Goal: Transaction & Acquisition: Purchase product/service

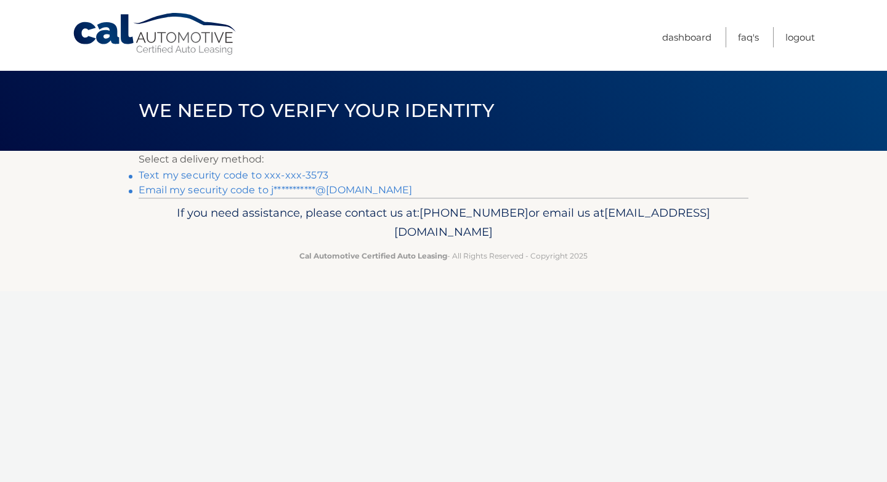
click at [271, 174] on link "Text my security code to xxx-xxx-3573" at bounding box center [234, 175] width 190 height 12
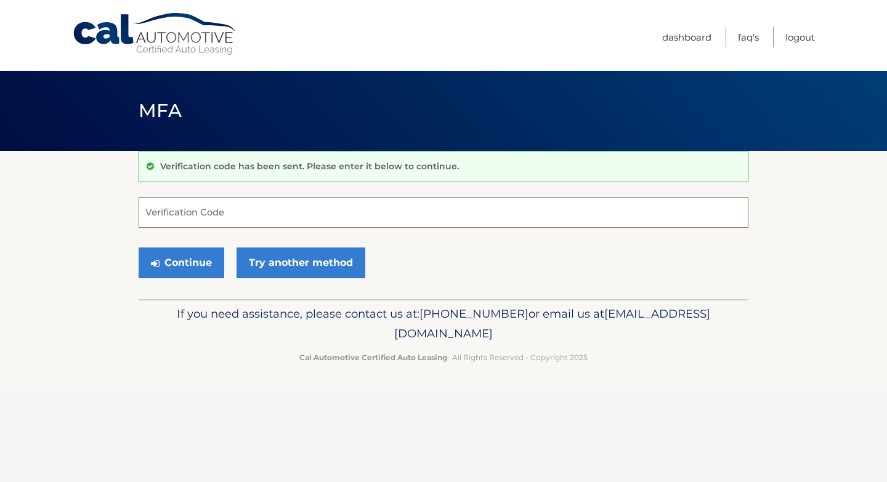
click at [237, 213] on input "Verification Code" at bounding box center [444, 212] width 610 height 31
type input "351240"
click at [185, 264] on button "Continue" at bounding box center [182, 263] width 86 height 31
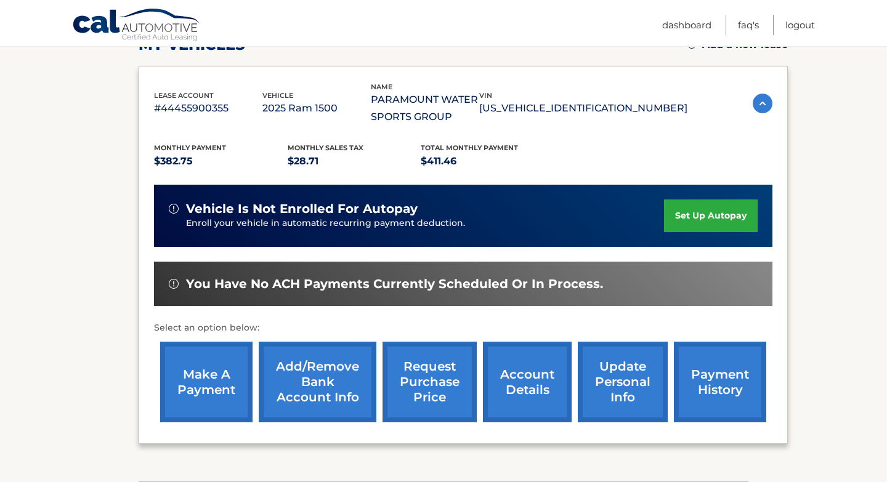
scroll to position [196, 0]
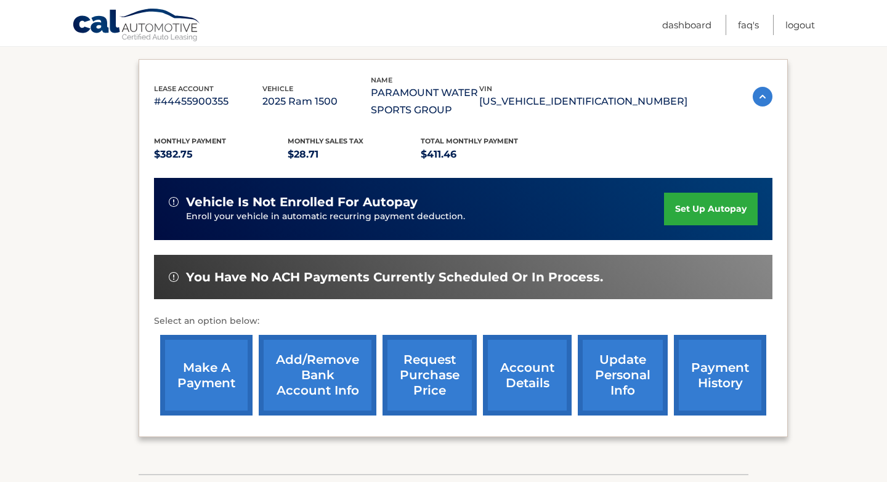
click at [221, 372] on link "make a payment" at bounding box center [206, 375] width 92 height 81
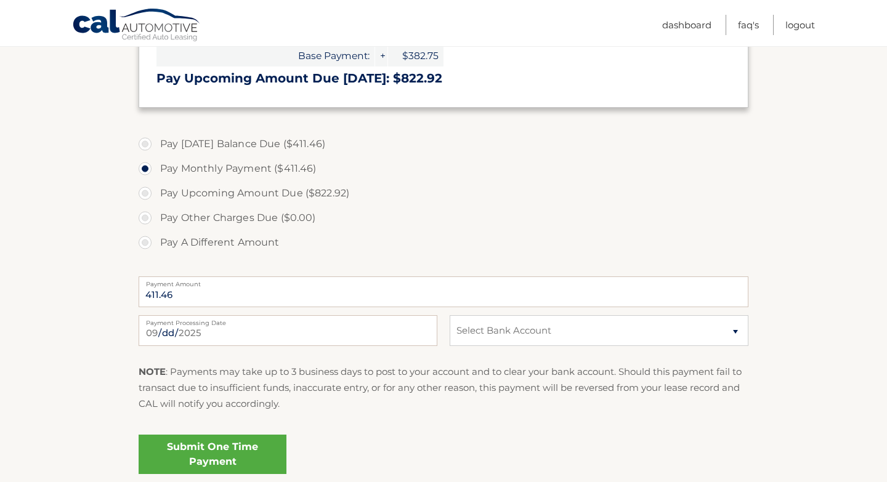
scroll to position [383, 0]
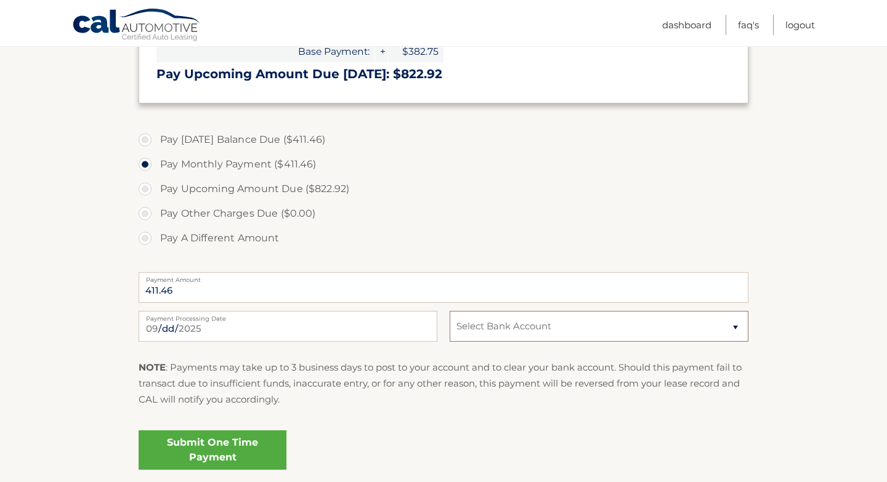
click at [518, 332] on select "Select Bank Account Checking JPMORGAN CHASE BANK, NA *****1624 Checking JPMORGA…" at bounding box center [599, 326] width 299 height 31
select select "MGM4ZDA2NTAtNDRiYS00MTMzLWJjY2EtMmI3M2M2ZTVlMjBk"
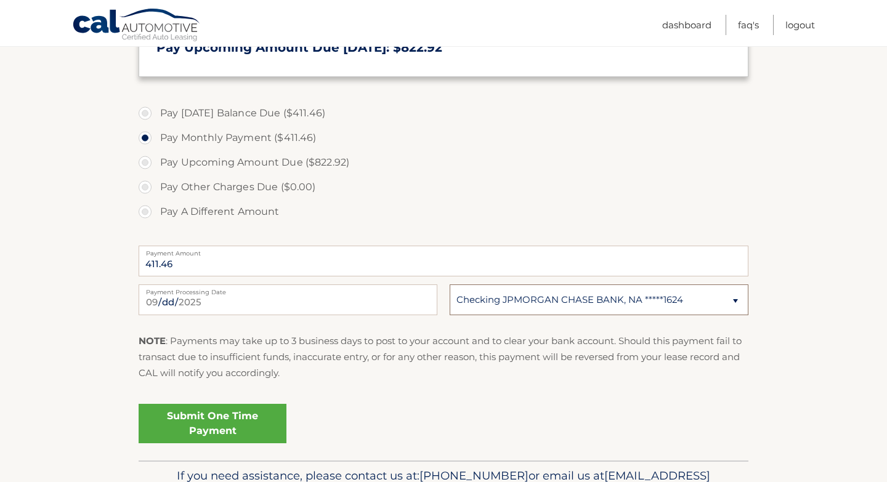
scroll to position [421, 0]
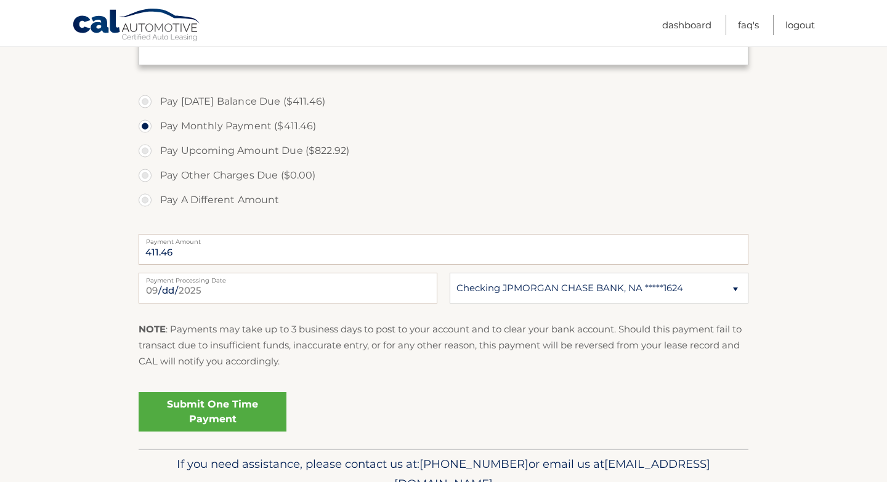
click at [220, 420] on link "Submit One Time Payment" at bounding box center [213, 412] width 148 height 39
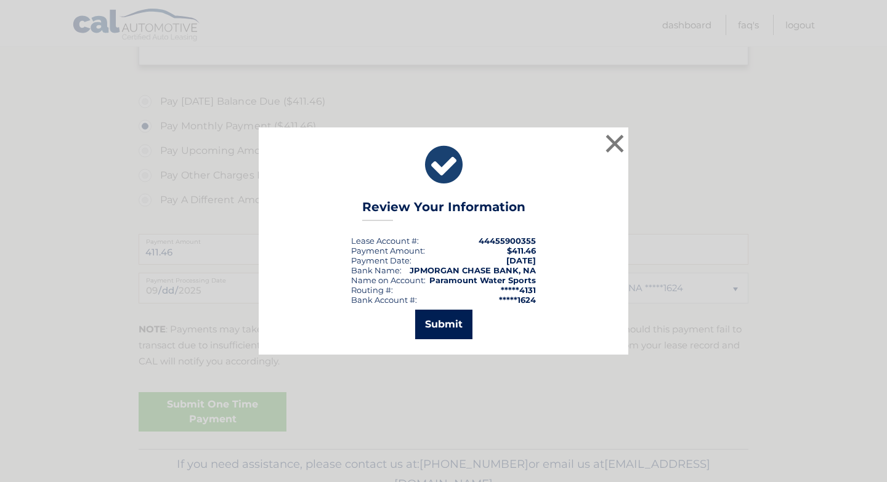
click at [449, 323] on button "Submit" at bounding box center [443, 325] width 57 height 30
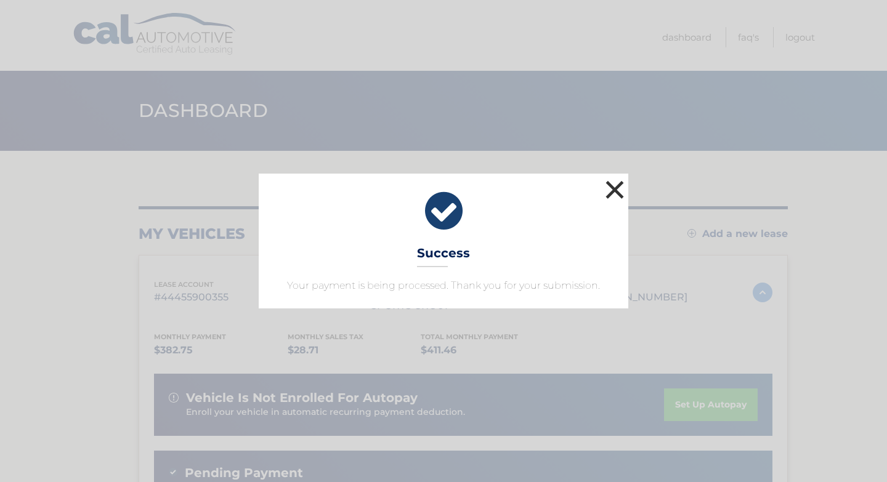
click at [614, 191] on button "×" at bounding box center [615, 189] width 25 height 25
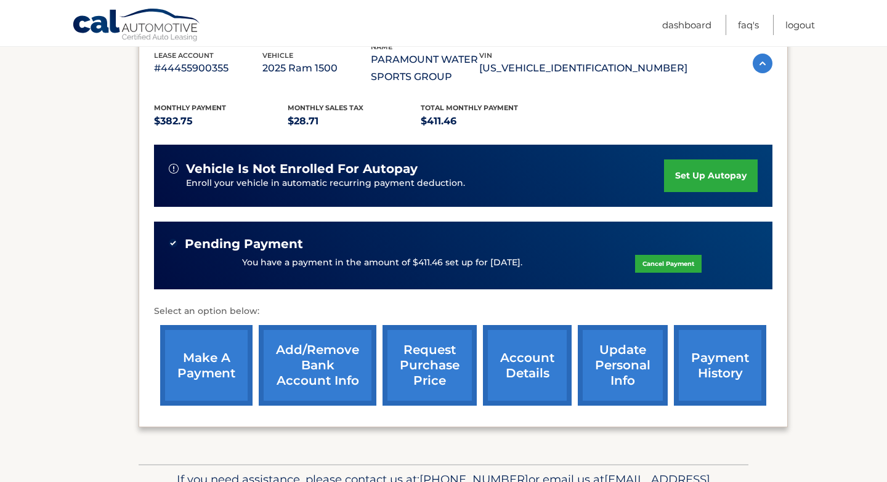
scroll to position [305, 0]
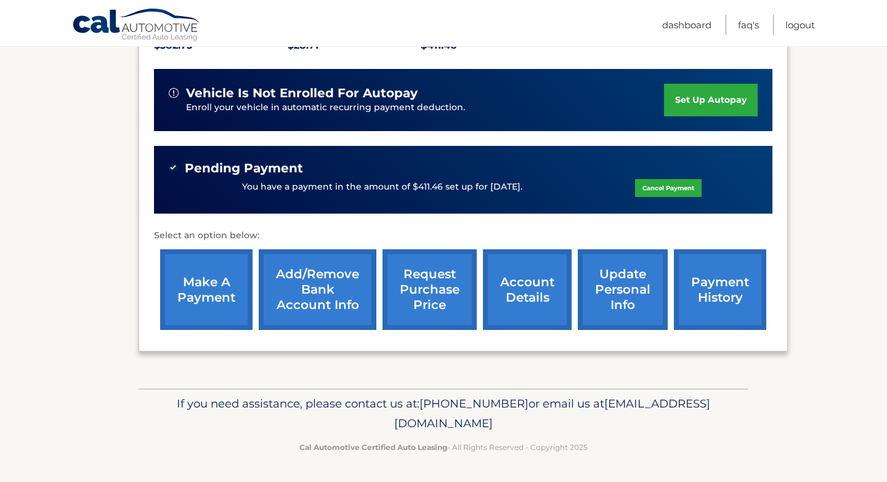
click at [526, 296] on link "account details" at bounding box center [527, 290] width 89 height 81
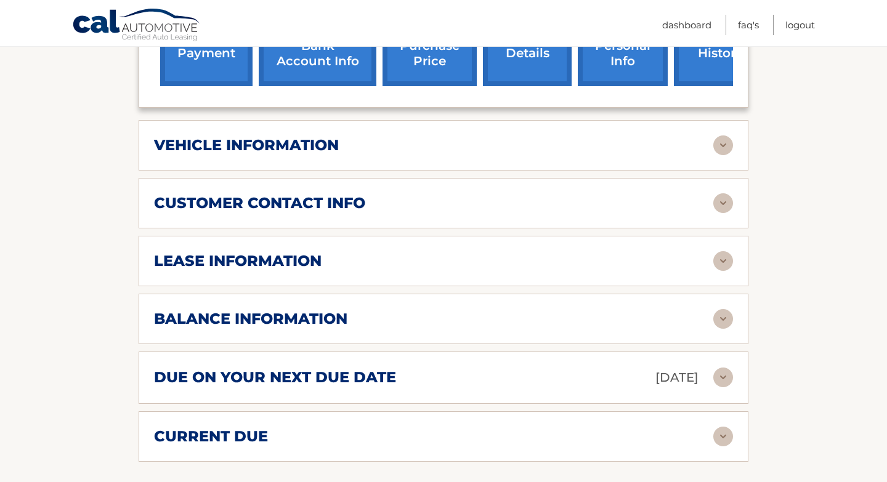
scroll to position [585, 0]
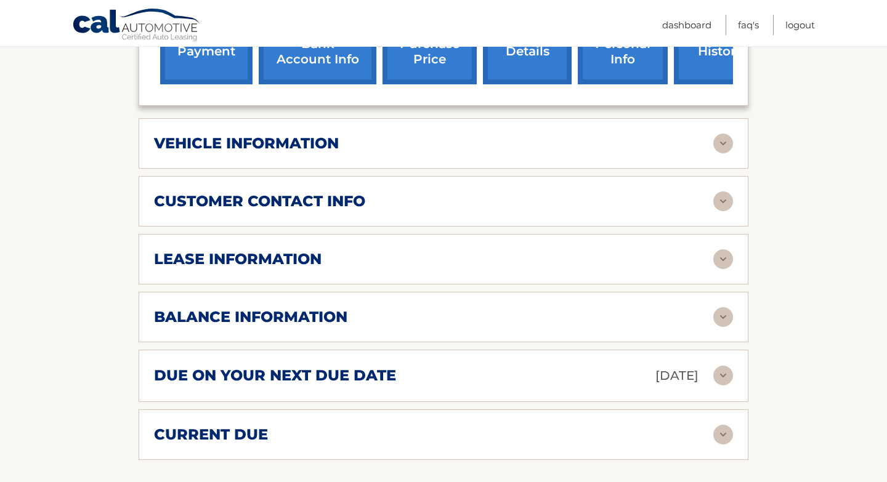
click at [728, 192] on img at bounding box center [724, 202] width 20 height 20
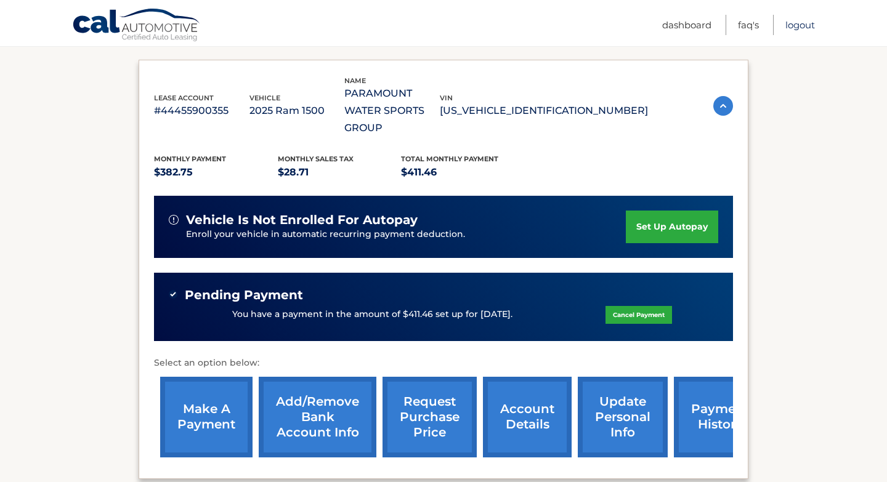
scroll to position [210, 0]
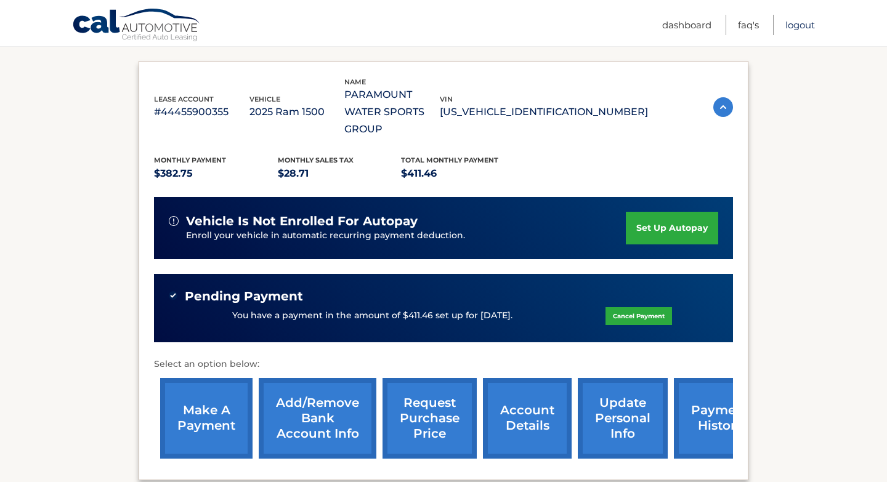
click at [795, 27] on link "Logout" at bounding box center [801, 25] width 30 height 20
